Goal: Task Accomplishment & Management: Use online tool/utility

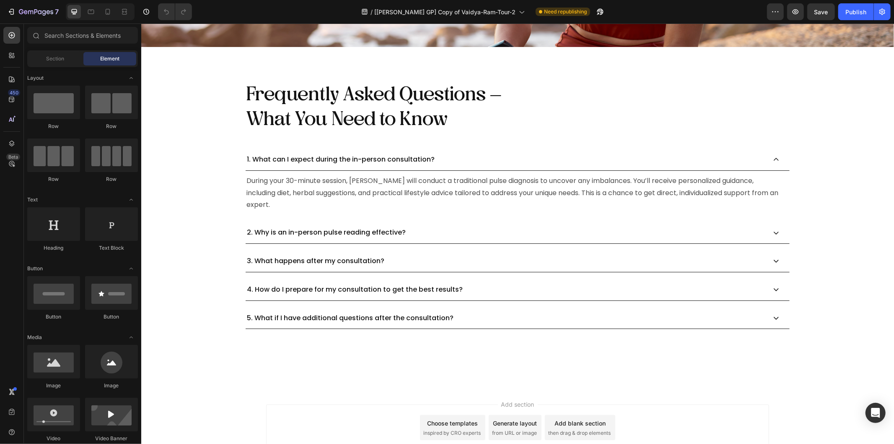
scroll to position [2794, 0]
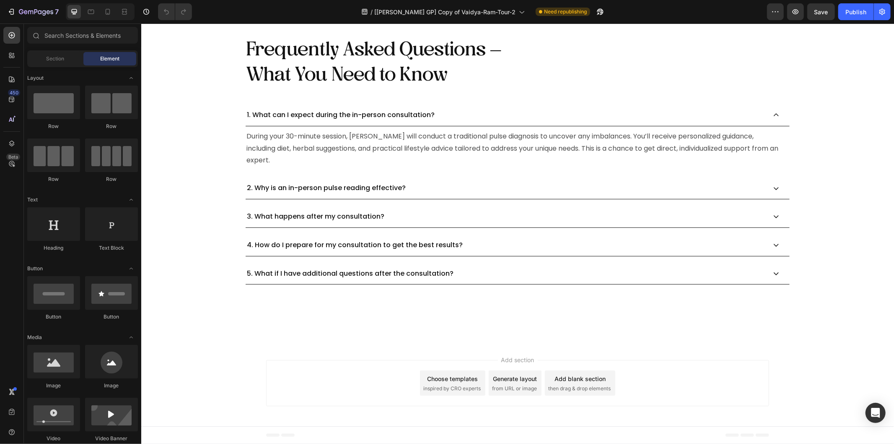
click at [572, 377] on div "Add blank section" at bounding box center [579, 378] width 51 height 9
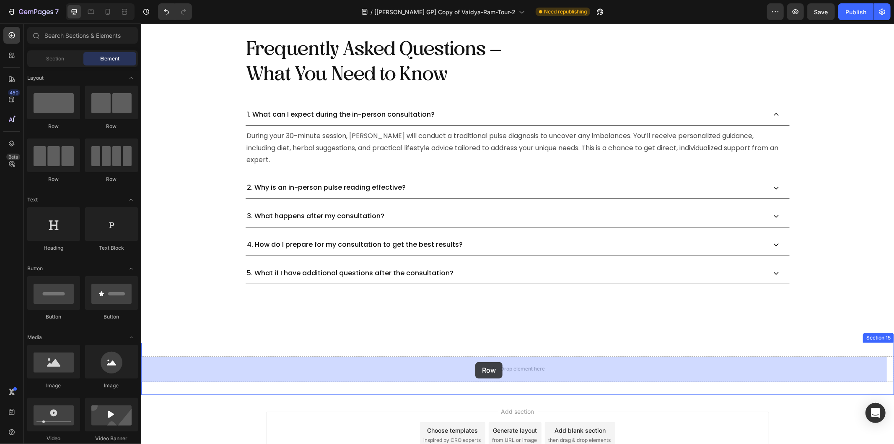
drag, startPoint x: 190, startPoint y: 129, endPoint x: 475, endPoint y: 361, distance: 367.7
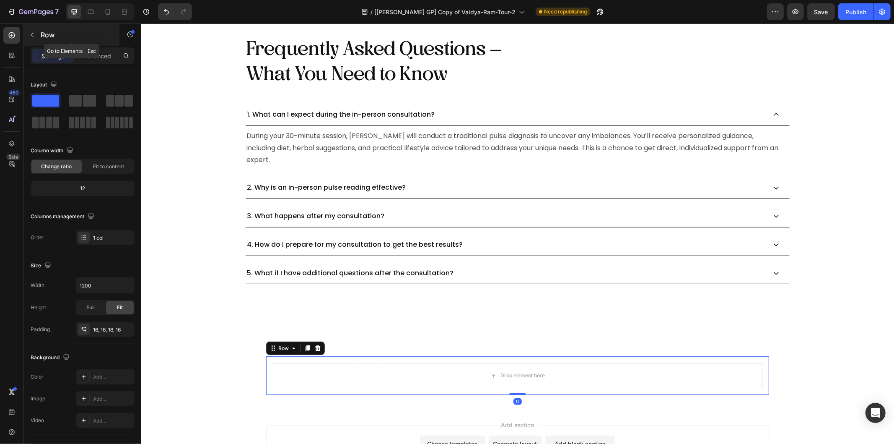
click at [36, 34] on button "button" at bounding box center [32, 34] width 13 height 13
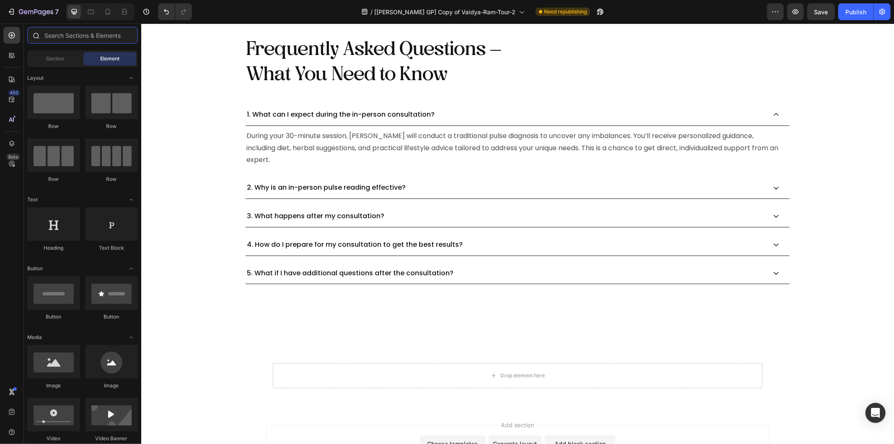
click at [64, 36] on input "text" at bounding box center [82, 35] width 111 height 17
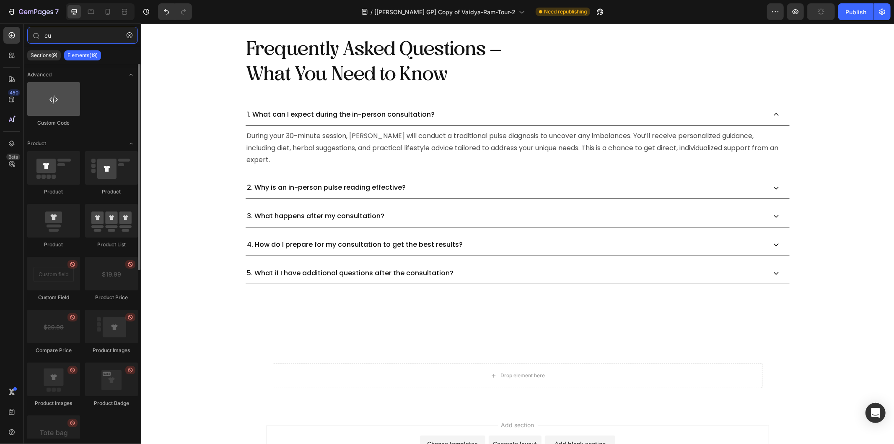
type input "cu"
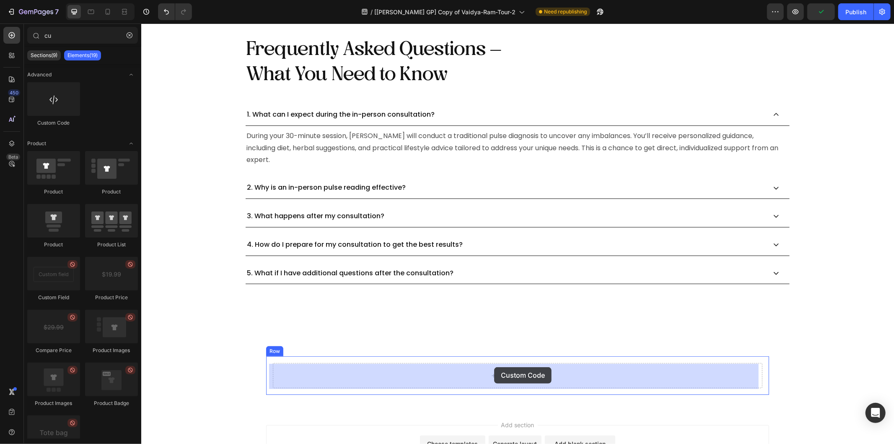
drag, startPoint x: 194, startPoint y: 119, endPoint x: 494, endPoint y: 366, distance: 388.9
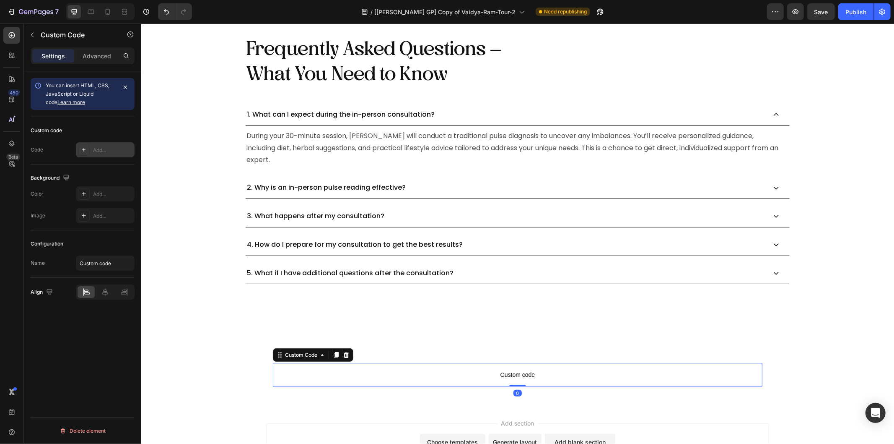
click at [94, 153] on div "Add..." at bounding box center [112, 150] width 39 height 8
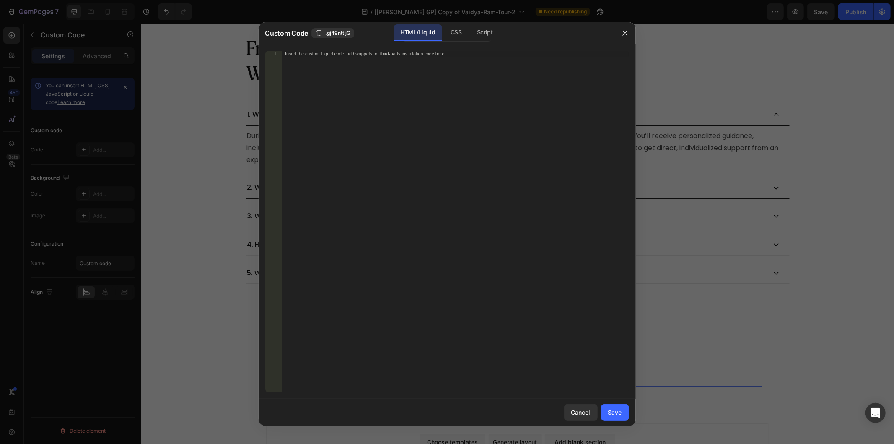
click at [377, 133] on div "Insert the custom Liquid code, add snippets, or third-party installation code h…" at bounding box center [455, 227] width 347 height 353
paste textarea
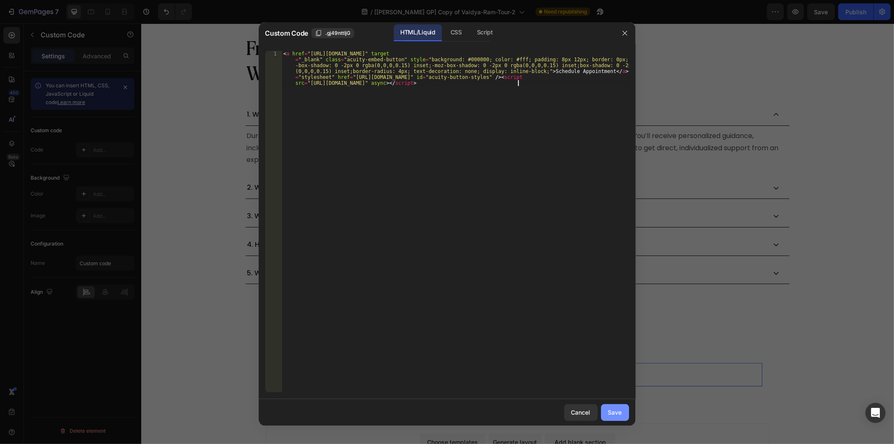
click at [615, 413] on div "Save" at bounding box center [615, 412] width 14 height 9
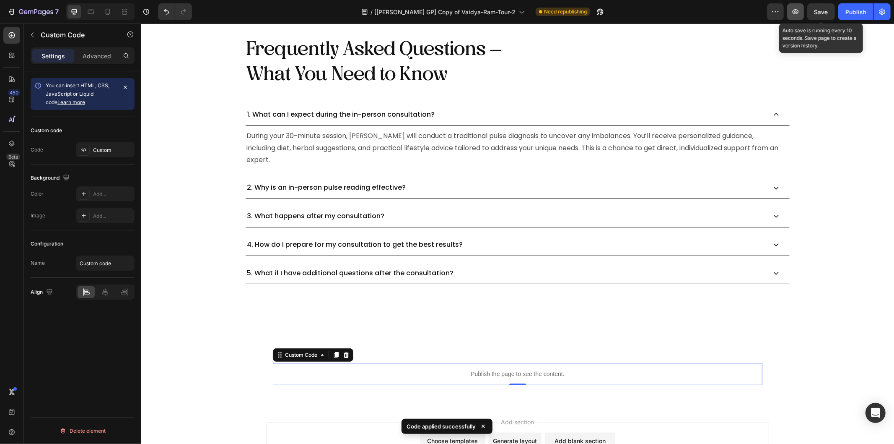
drag, startPoint x: 818, startPoint y: 11, endPoint x: 800, endPoint y: 13, distance: 18.1
click at [818, 12] on span "Save" at bounding box center [822, 11] width 14 height 7
click at [798, 12] on icon "button" at bounding box center [796, 12] width 8 height 8
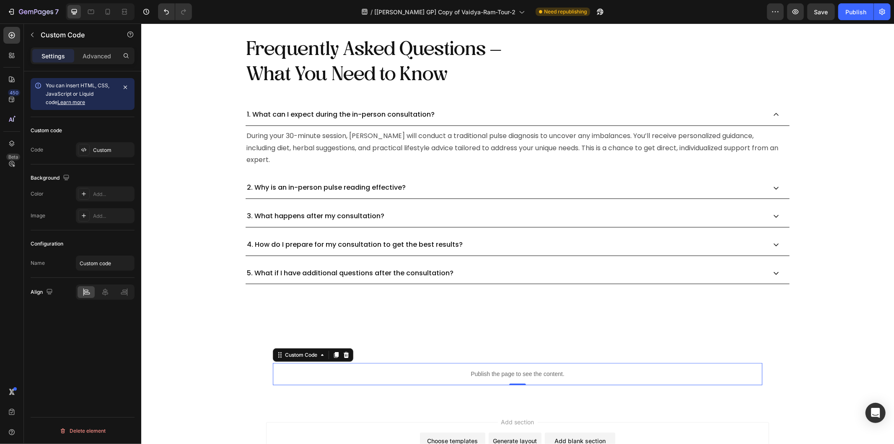
click at [517, 377] on p "Publish the page to see the content." at bounding box center [518, 373] width 490 height 9
click at [107, 150] on div "Custom" at bounding box center [112, 150] width 39 height 8
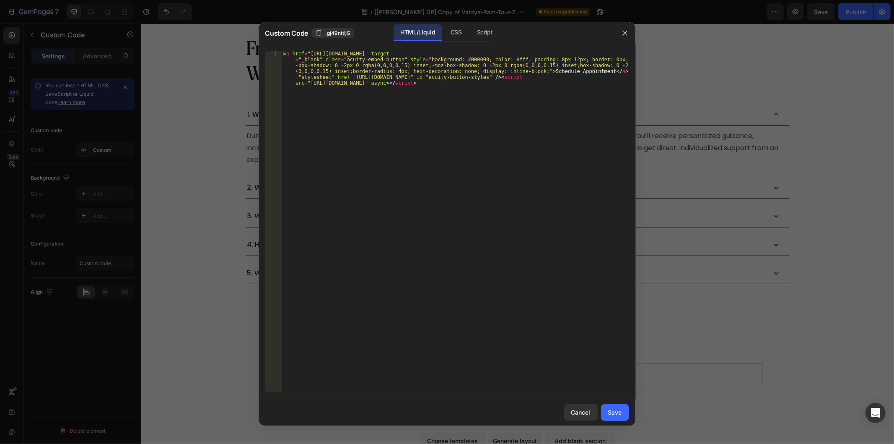
click at [408, 135] on div "< a href = "[URL][DOMAIN_NAME]" target = "_blank" class = "acuity-embed-button"…" at bounding box center [455, 257] width 347 height 412
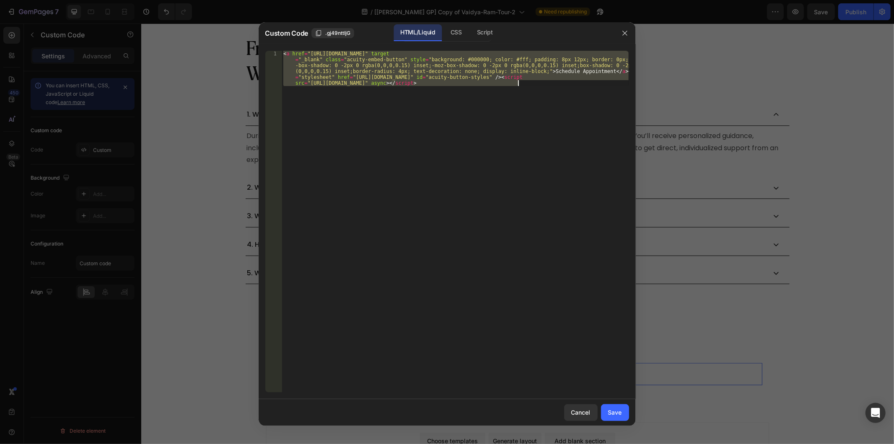
paste textarea "<div class="acuity-booking-bar" style="display: none;">Ayushakti Europe<a href=…"
type textarea "<div class="acuity-booking-bar" style="display: none;">Ayushakti Europe<a href=…"
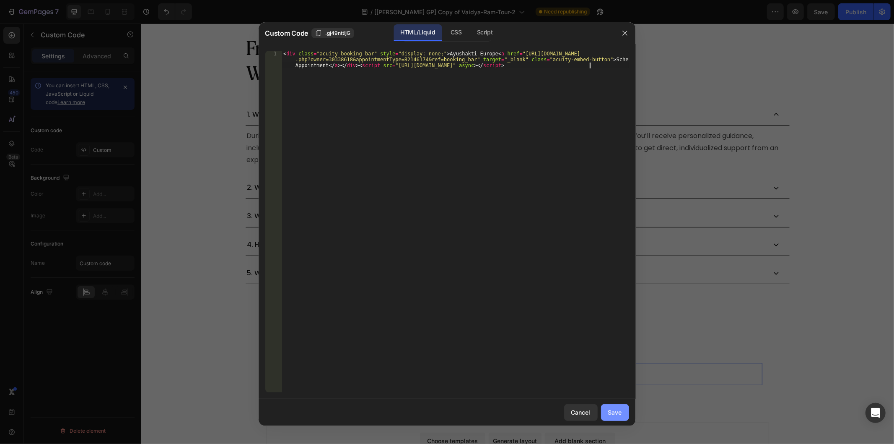
click at [614, 411] on div "Save" at bounding box center [615, 412] width 14 height 9
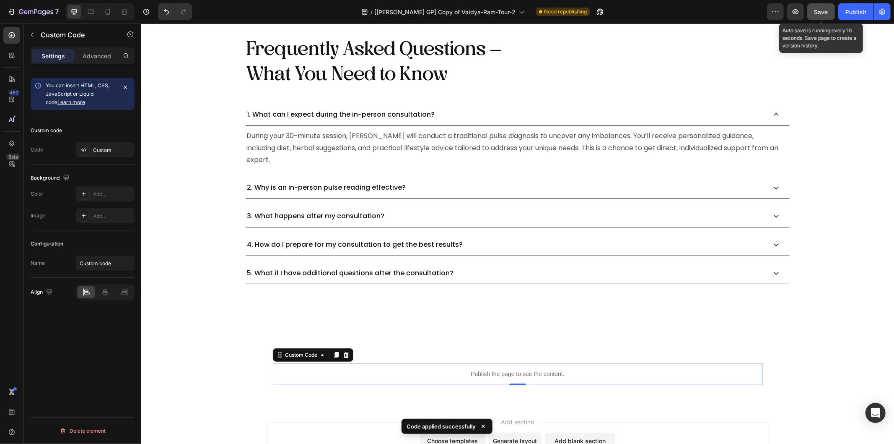
click at [813, 13] on button "Save" at bounding box center [821, 11] width 28 height 17
click at [797, 9] on icon "button" at bounding box center [796, 11] width 6 height 5
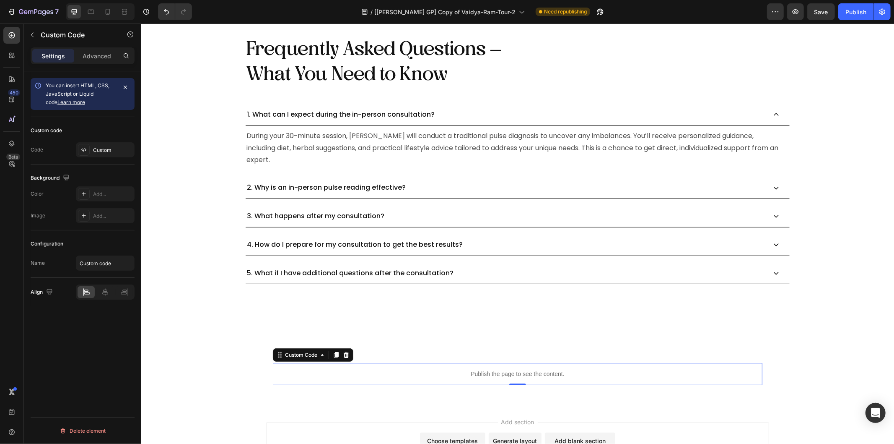
click at [480, 377] on p "Publish the page to see the content." at bounding box center [518, 373] width 490 height 9
click at [117, 150] on div "Custom" at bounding box center [112, 150] width 39 height 8
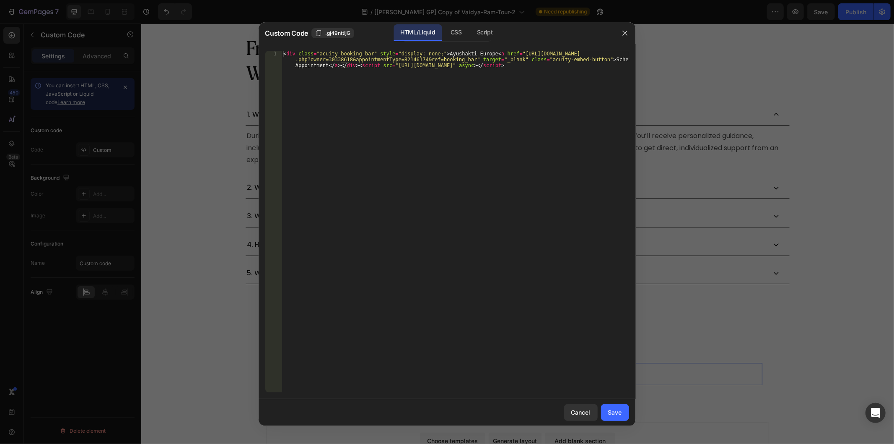
click at [386, 145] on div "< div class = "acuity-booking-bar" style = "display: none;" > Ayushakti Europe …" at bounding box center [455, 239] width 347 height 377
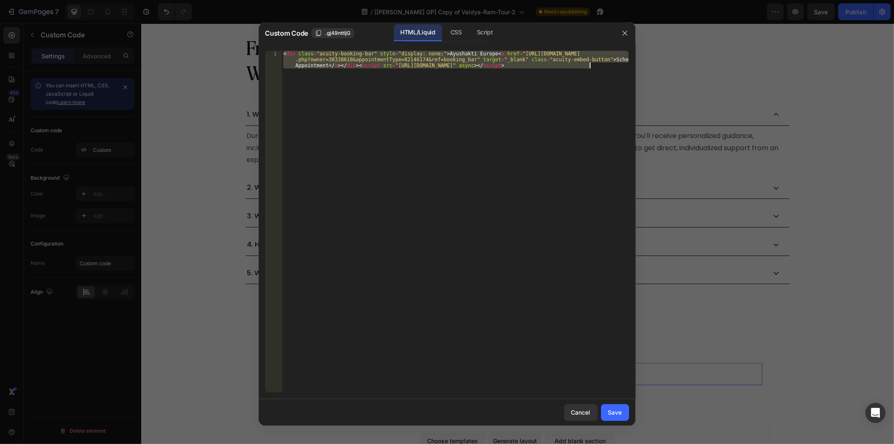
paste textarea "iframe src="[URL][DOMAIN_NAME]" title="Schedule Appointment" width="100%" heigh…"
type textarea "<iframe src="[URL][DOMAIN_NAME]" title="Schedule Appointment" width="100%" heig…"
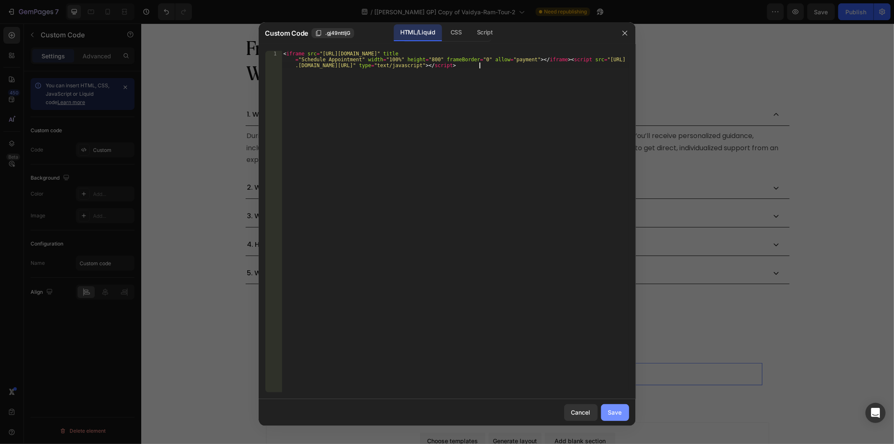
click at [617, 411] on div "Save" at bounding box center [615, 412] width 14 height 9
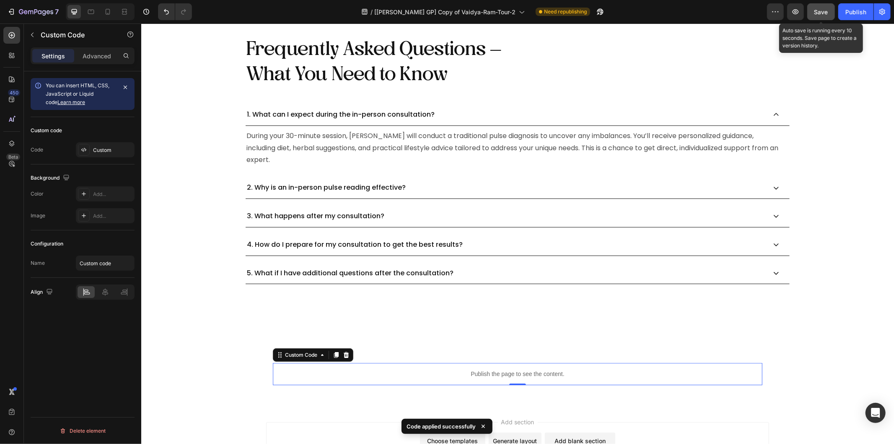
click at [821, 13] on span "Save" at bounding box center [822, 11] width 14 height 7
click at [799, 11] on icon "button" at bounding box center [796, 12] width 8 height 8
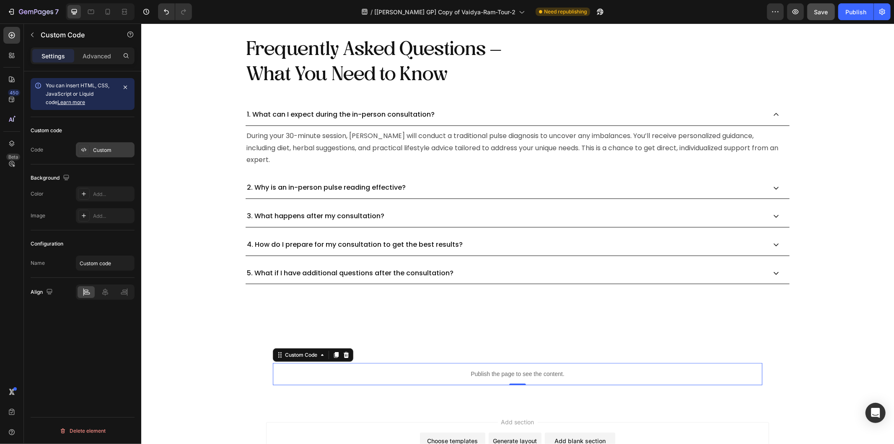
click at [105, 152] on div "Custom" at bounding box center [112, 150] width 39 height 8
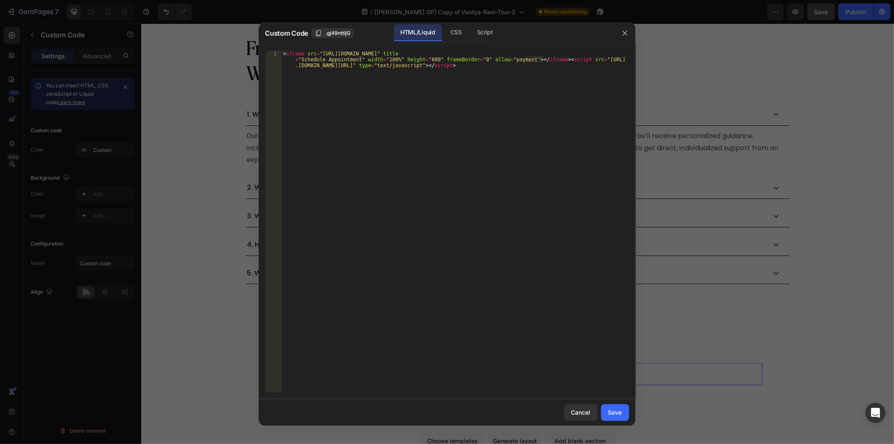
type textarea "<iframe src="[URL][DOMAIN_NAME]" title="Schedule Appointment" width="100%" heig…"
click at [353, 118] on div "< iframe src = "[URL][DOMAIN_NAME]" title = "Schedule Appointment" width = "100…" at bounding box center [455, 239] width 347 height 377
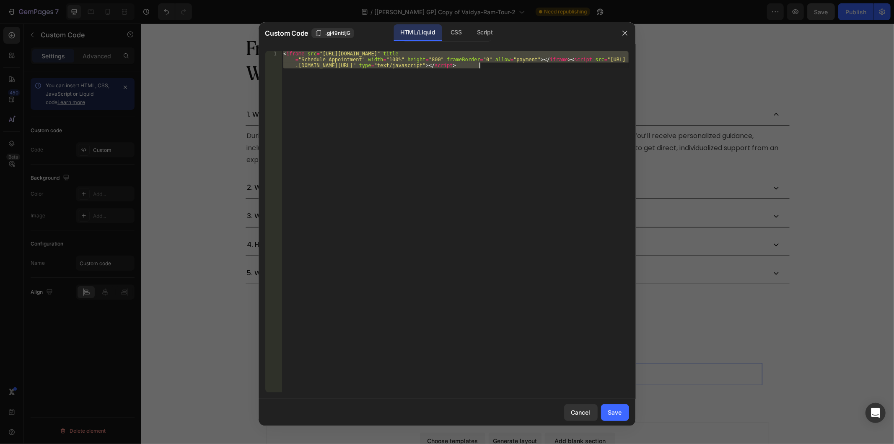
paste textarea
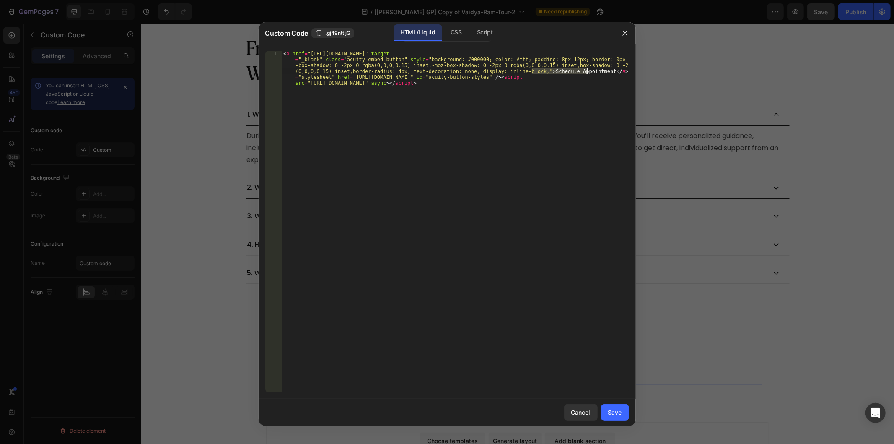
drag, startPoint x: 532, startPoint y: 70, endPoint x: 587, endPoint y: 69, distance: 55.8
click at [587, 69] on div "< a href = "[URL][DOMAIN_NAME]" target = "_blank" class = "acuity-embed-button"…" at bounding box center [455, 257] width 347 height 412
type textarea "Enroll Now"
click at [613, 408] on div "Save" at bounding box center [615, 412] width 14 height 9
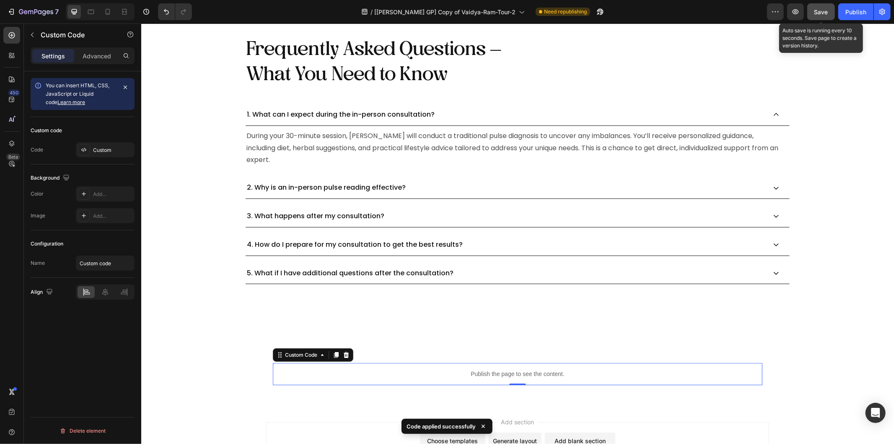
drag, startPoint x: 828, startPoint y: 10, endPoint x: 644, endPoint y: 172, distance: 245.0
click at [828, 10] on span "Save" at bounding box center [822, 11] width 14 height 7
click at [792, 13] on icon "button" at bounding box center [796, 12] width 8 height 8
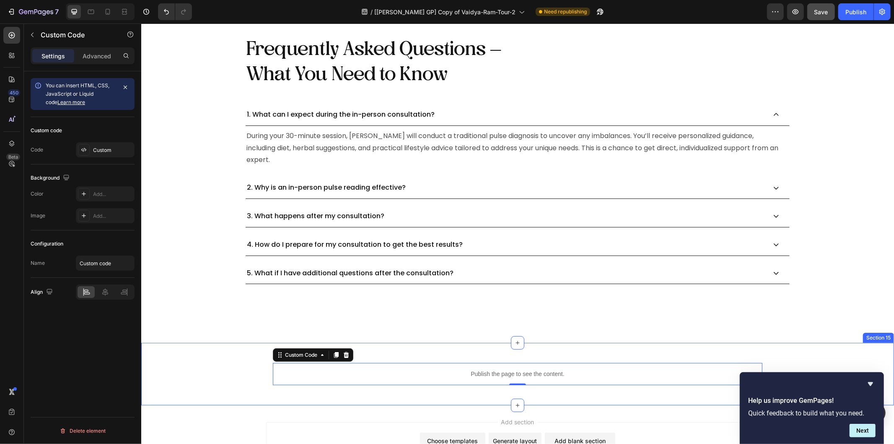
click at [417, 349] on div "Publish the page to see the content. Custom Code 0 Row Section 15" at bounding box center [517, 373] width 753 height 62
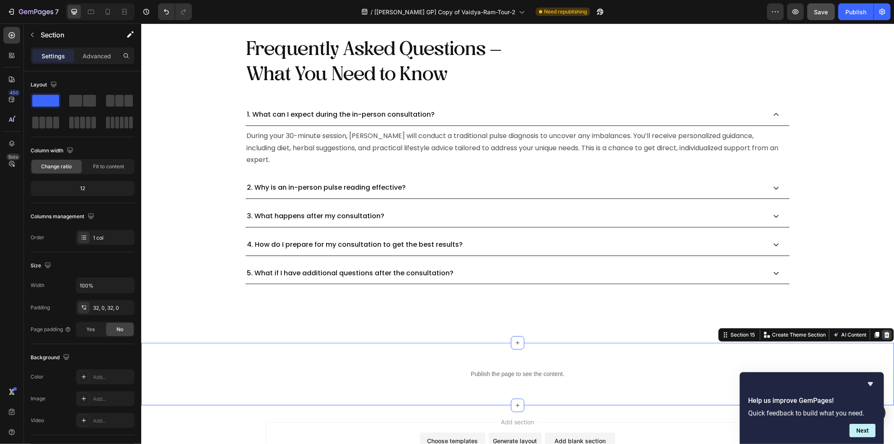
click at [883, 335] on icon at bounding box center [886, 334] width 7 height 7
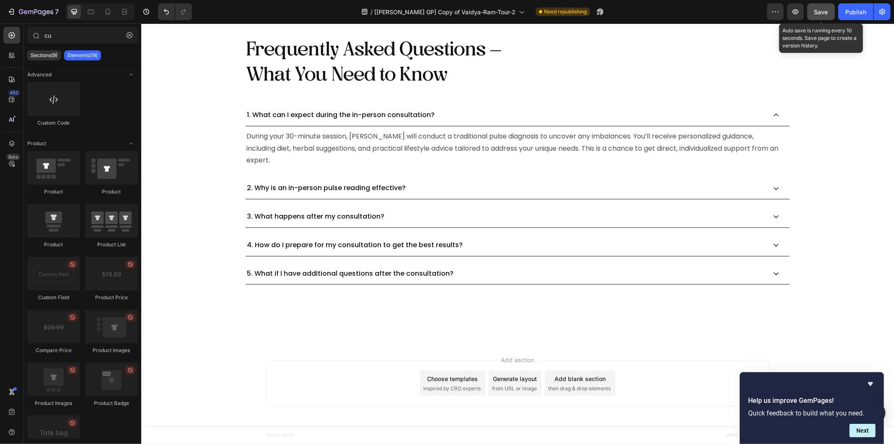
click at [820, 13] on span "Save" at bounding box center [822, 11] width 14 height 7
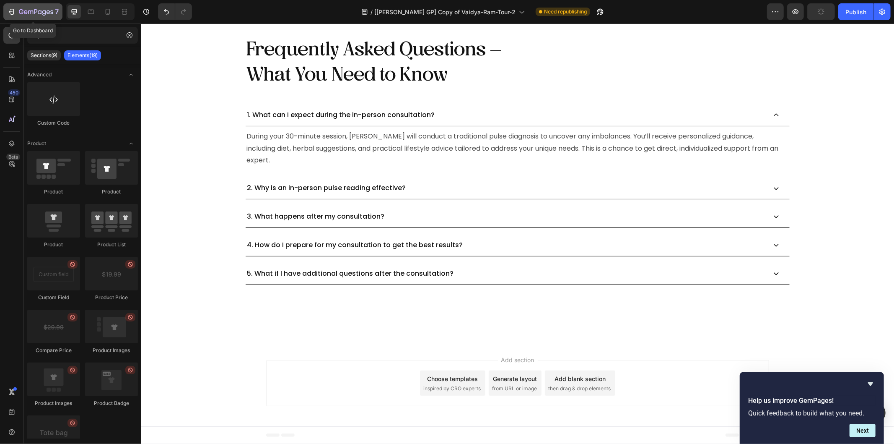
click at [17, 10] on div "7" at bounding box center [33, 12] width 52 height 10
